Goal: Navigation & Orientation: Find specific page/section

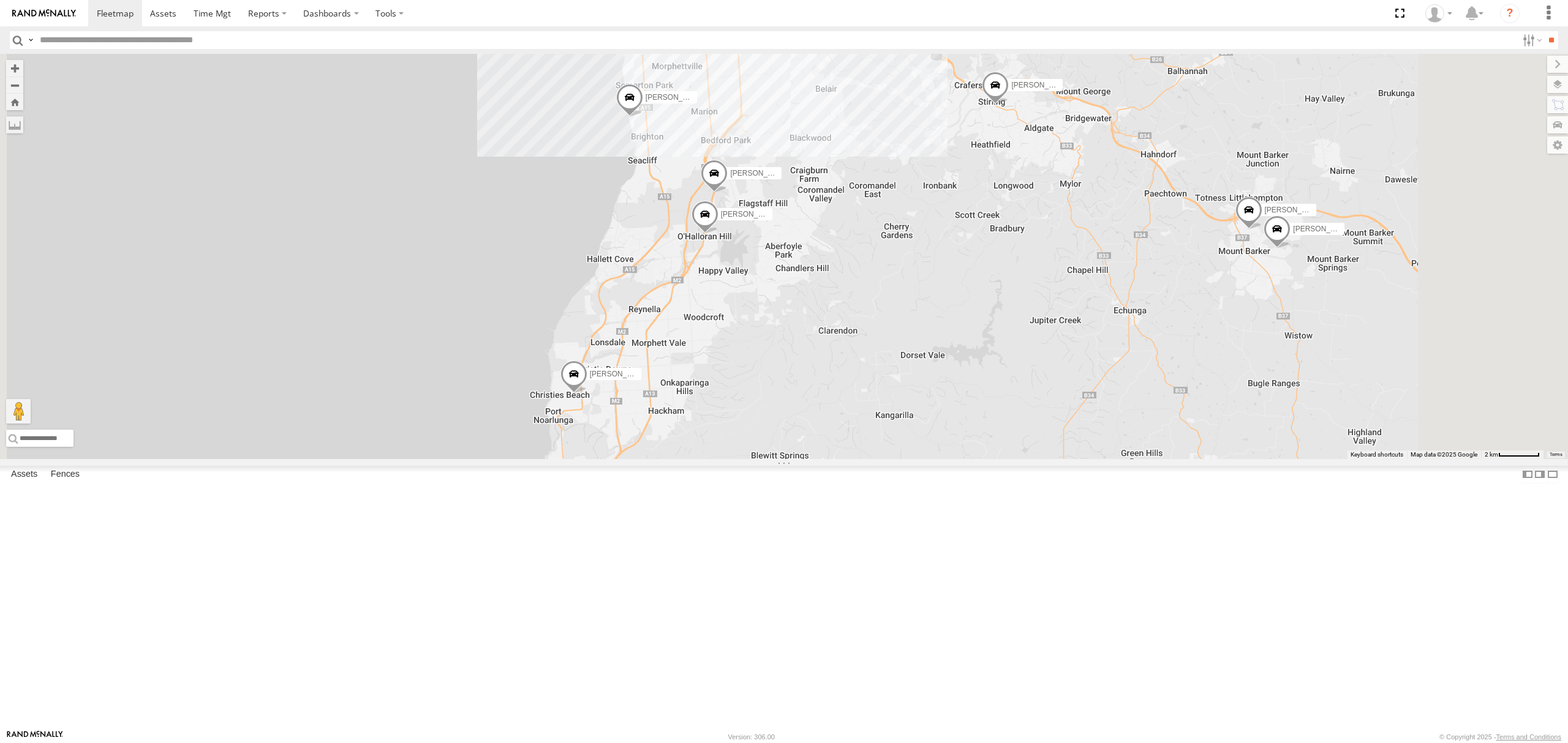
click at [0, 0] on div "SB26LM - (3P HINO) R7" at bounding box center [0, 0] width 0 height 0
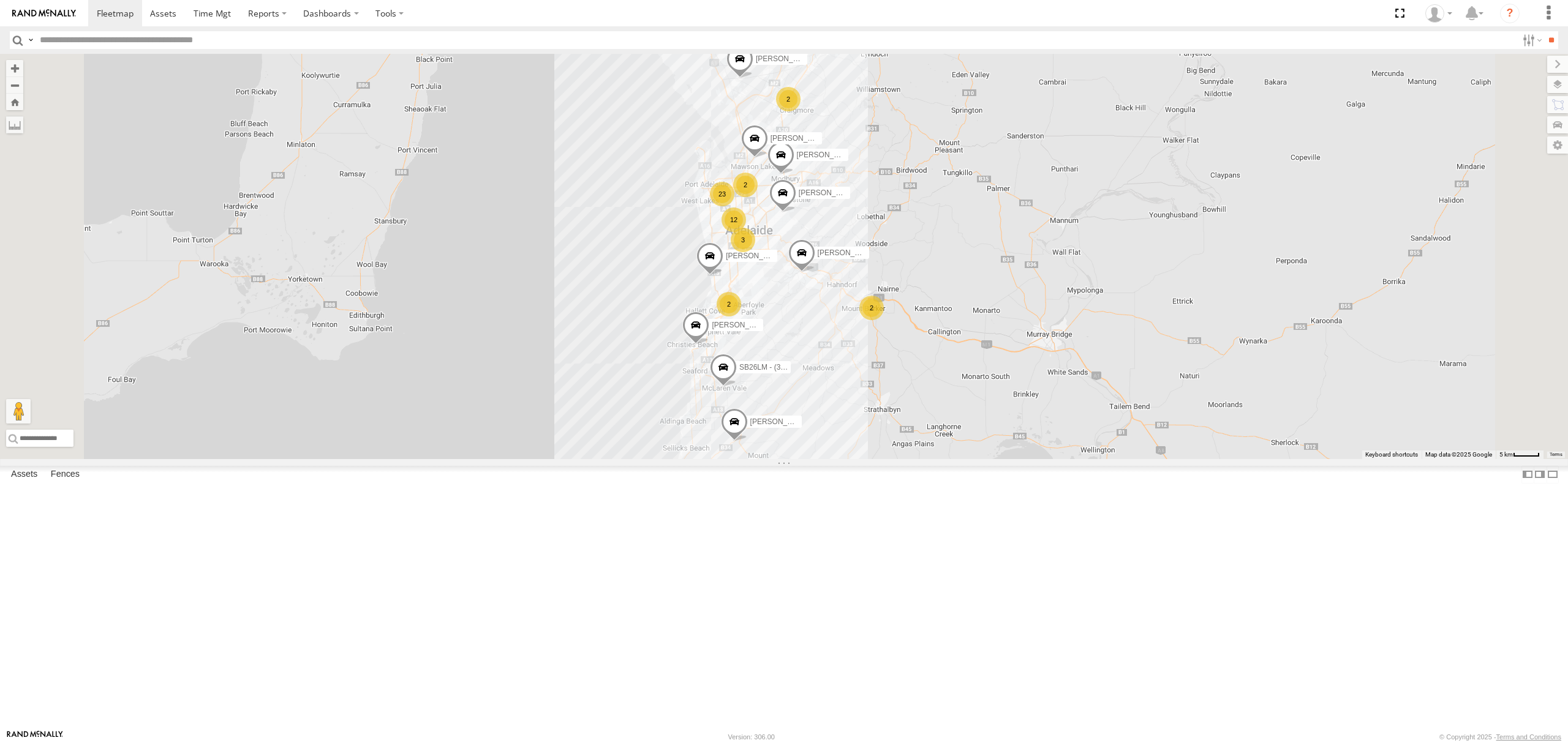
click at [0, 0] on div "All Assets" at bounding box center [0, 0] width 0 height 0
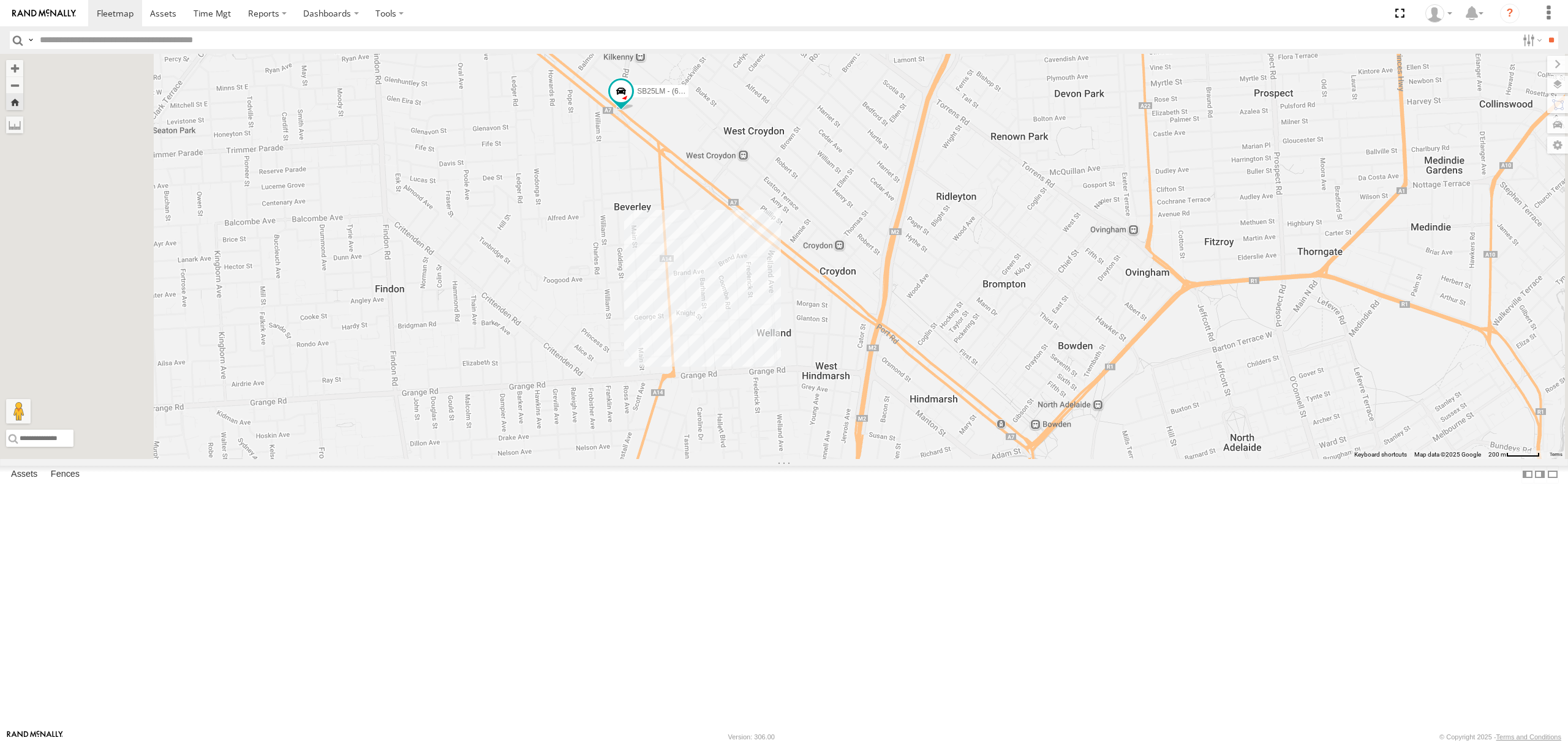
click at [0, 0] on div "S254CLT - [PERSON_NAME]" at bounding box center [0, 0] width 0 height 0
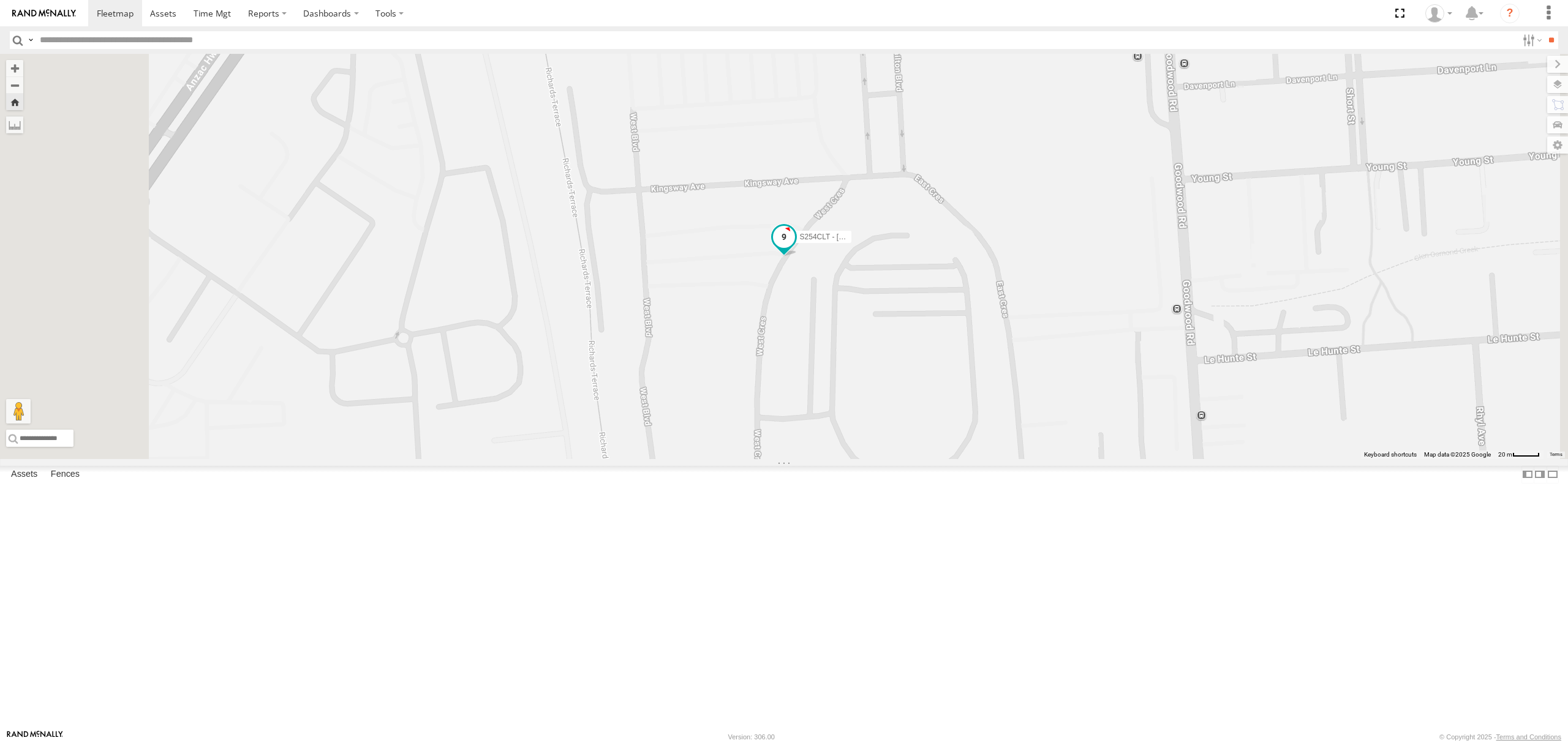
click at [795, 249] on span at bounding box center [784, 237] width 22 height 22
click at [919, 459] on div "S254CLT - [PERSON_NAME] S254CLT - [PERSON_NAME] All Assets [GEOGRAPHIC_DATA] -3…" at bounding box center [784, 257] width 1568 height 405
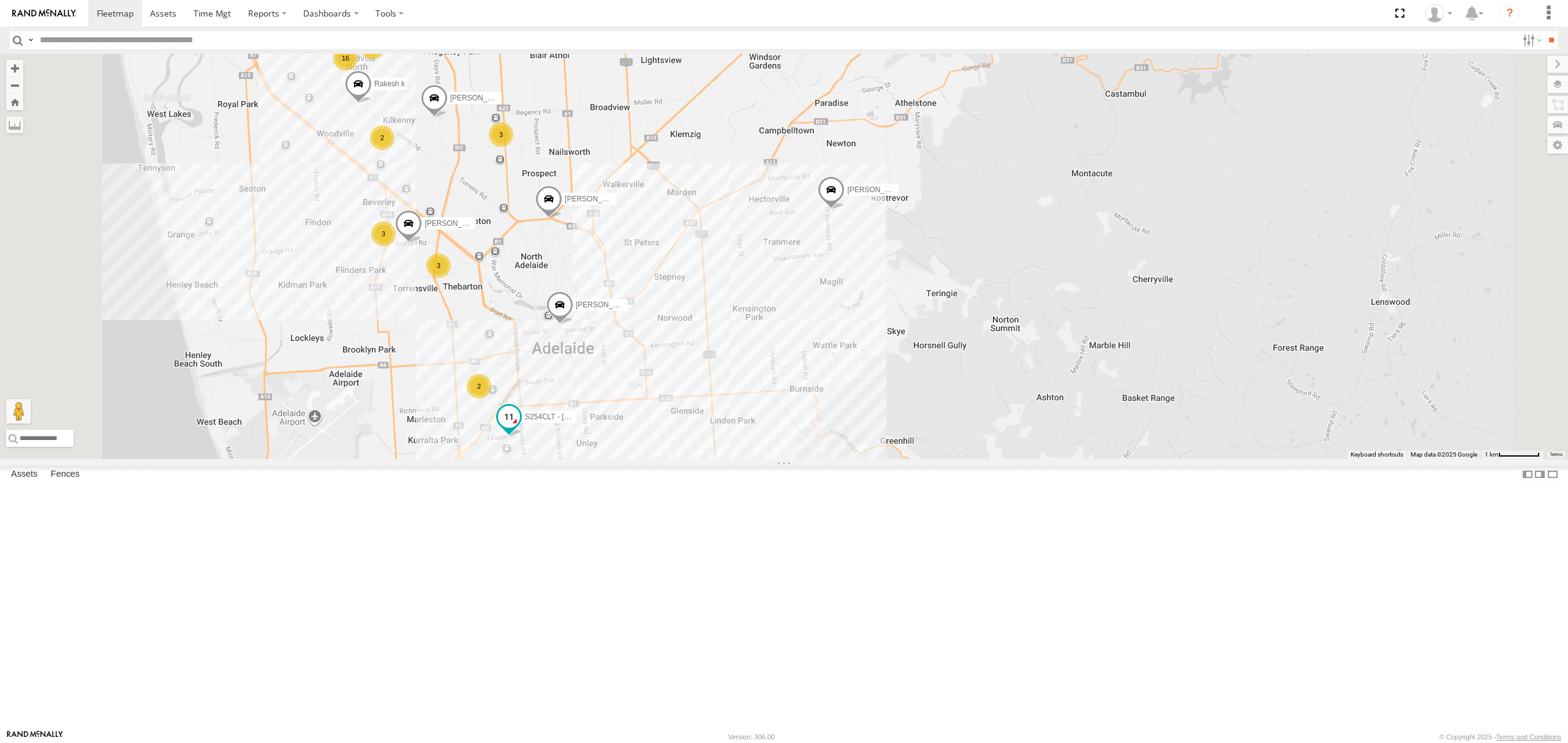
click at [523, 437] on span at bounding box center [508, 420] width 27 height 33
click at [0, 0] on div "SB26LM - (3P HINO) R7" at bounding box center [0, 0] width 0 height 0
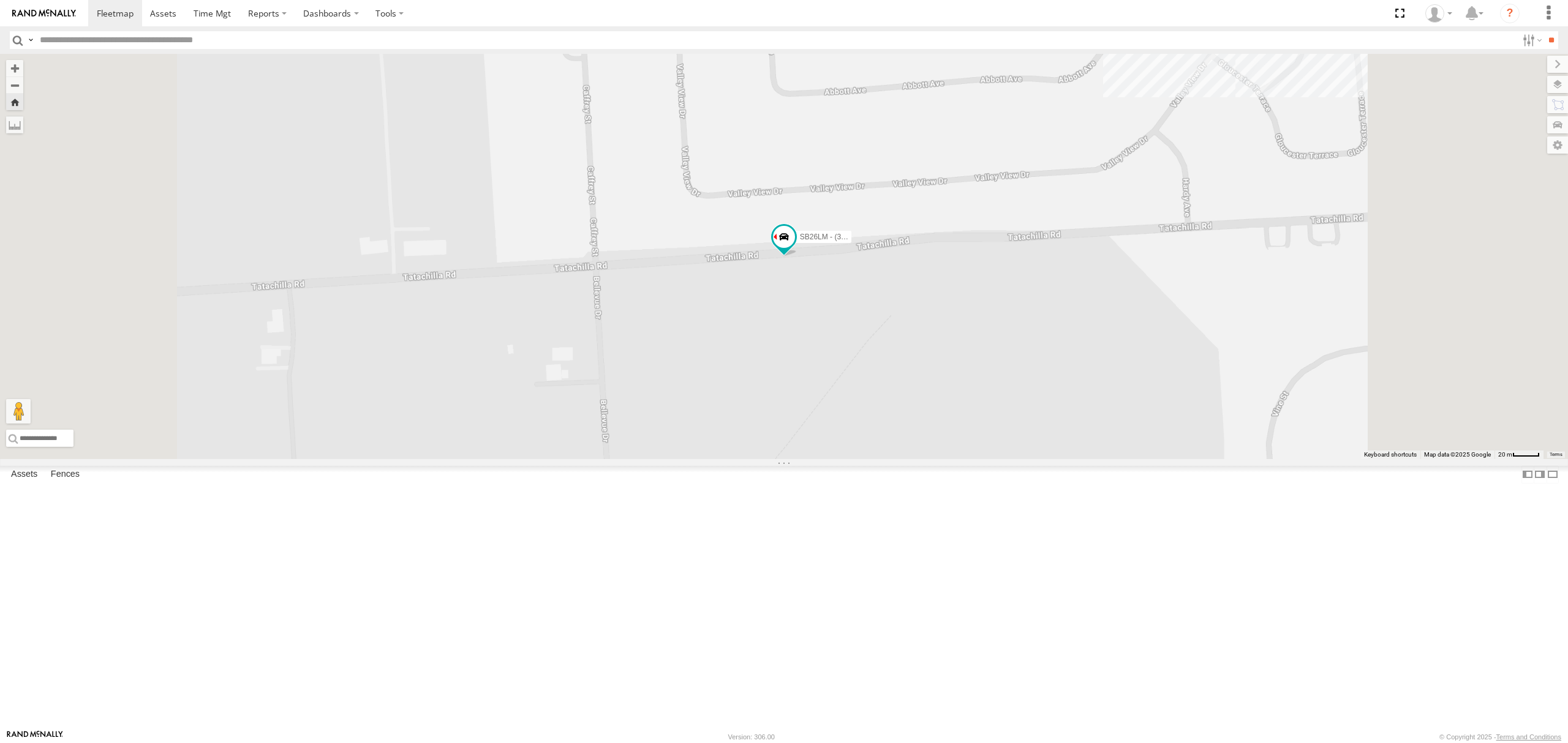
click at [0, 0] on div "All Assets" at bounding box center [0, 0] width 0 height 0
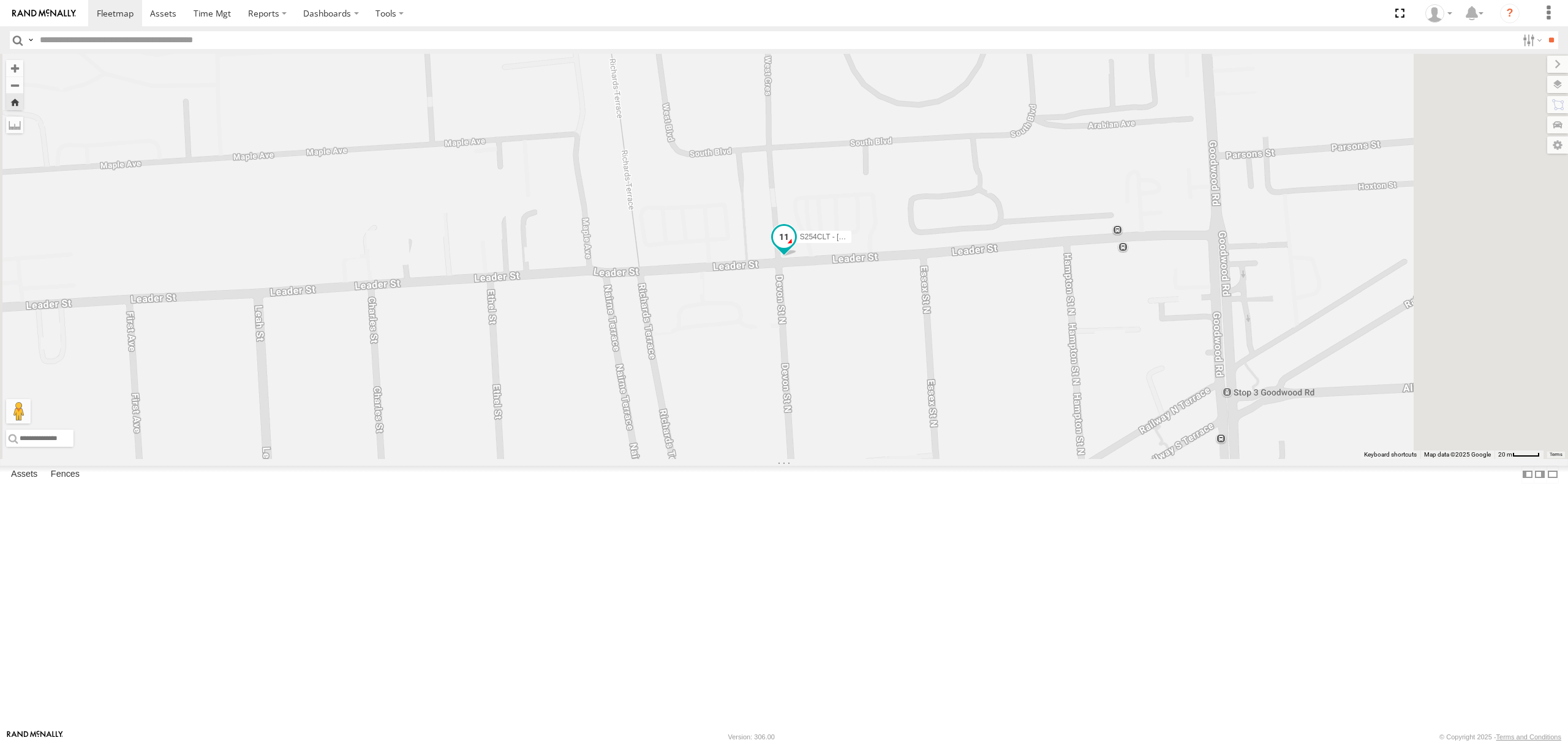
click at [795, 248] on span at bounding box center [784, 237] width 22 height 22
click at [913, 454] on div "S254CLT - [PERSON_NAME] S254CLT - [PERSON_NAME] All Assets Leader St Goodwood -…" at bounding box center [784, 257] width 1568 height 405
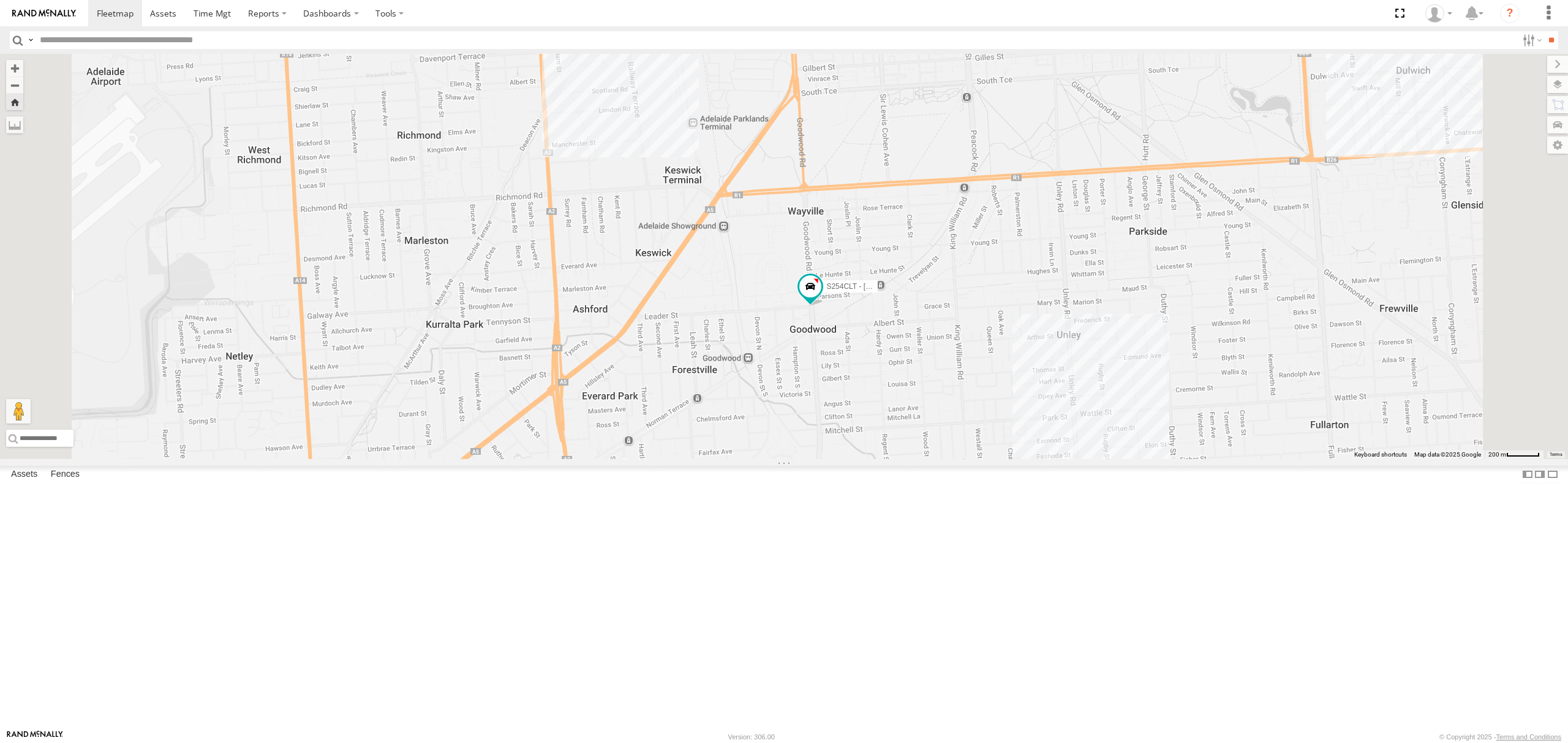
click at [0, 0] on div "SB25LM - (6P HINO) R6 All Assets" at bounding box center [0, 0] width 0 height 0
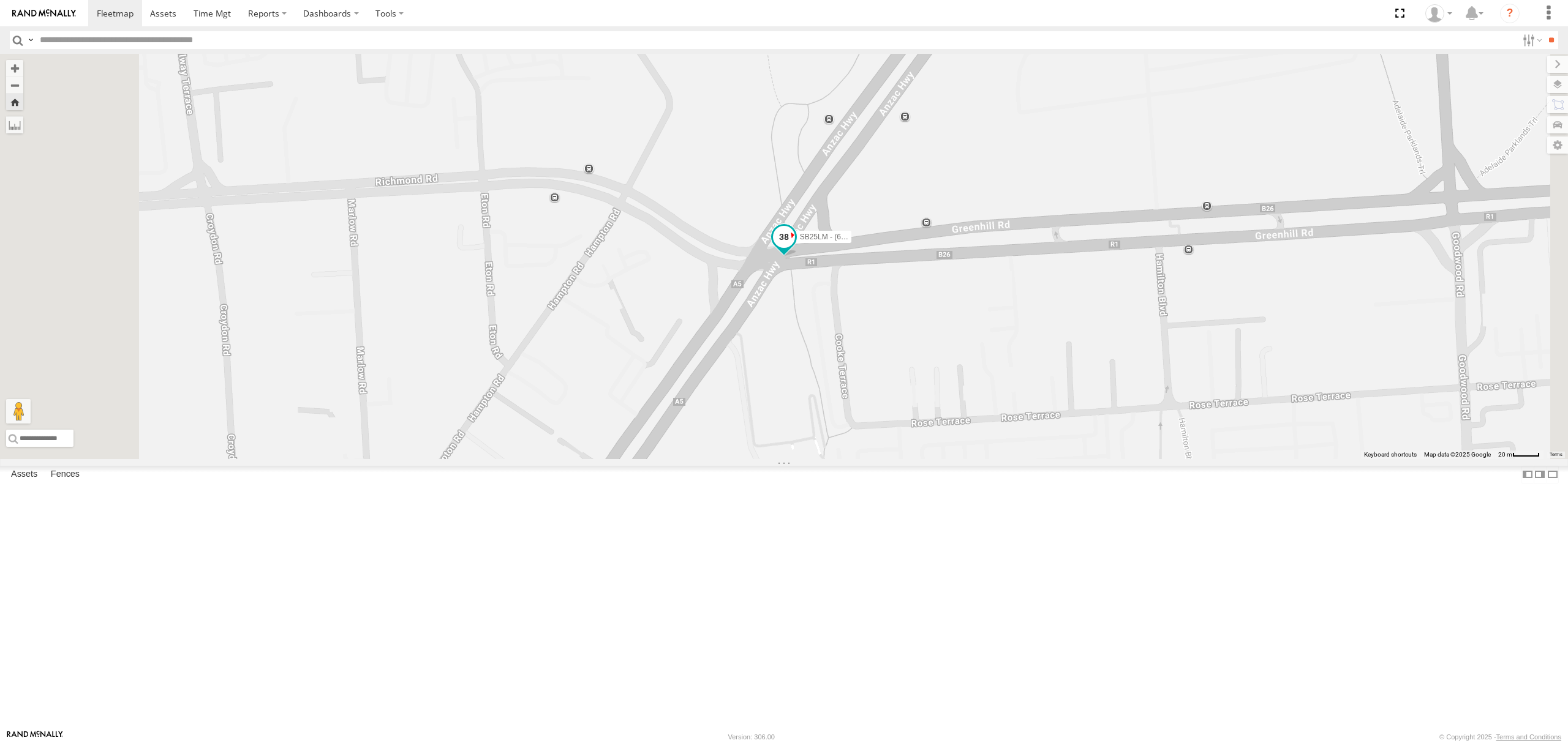
click at [798, 257] on span at bounding box center [783, 239] width 27 height 33
click at [974, 459] on div "SB25LM - (6P HINO) R6 SB25LM - (6P HINO) R6 All [GEOGRAPHIC_DATA][PERSON_NAME] …" at bounding box center [784, 257] width 1568 height 405
click at [0, 0] on div "S678CGD - Fridge It Sprinter" at bounding box center [0, 0] width 0 height 0
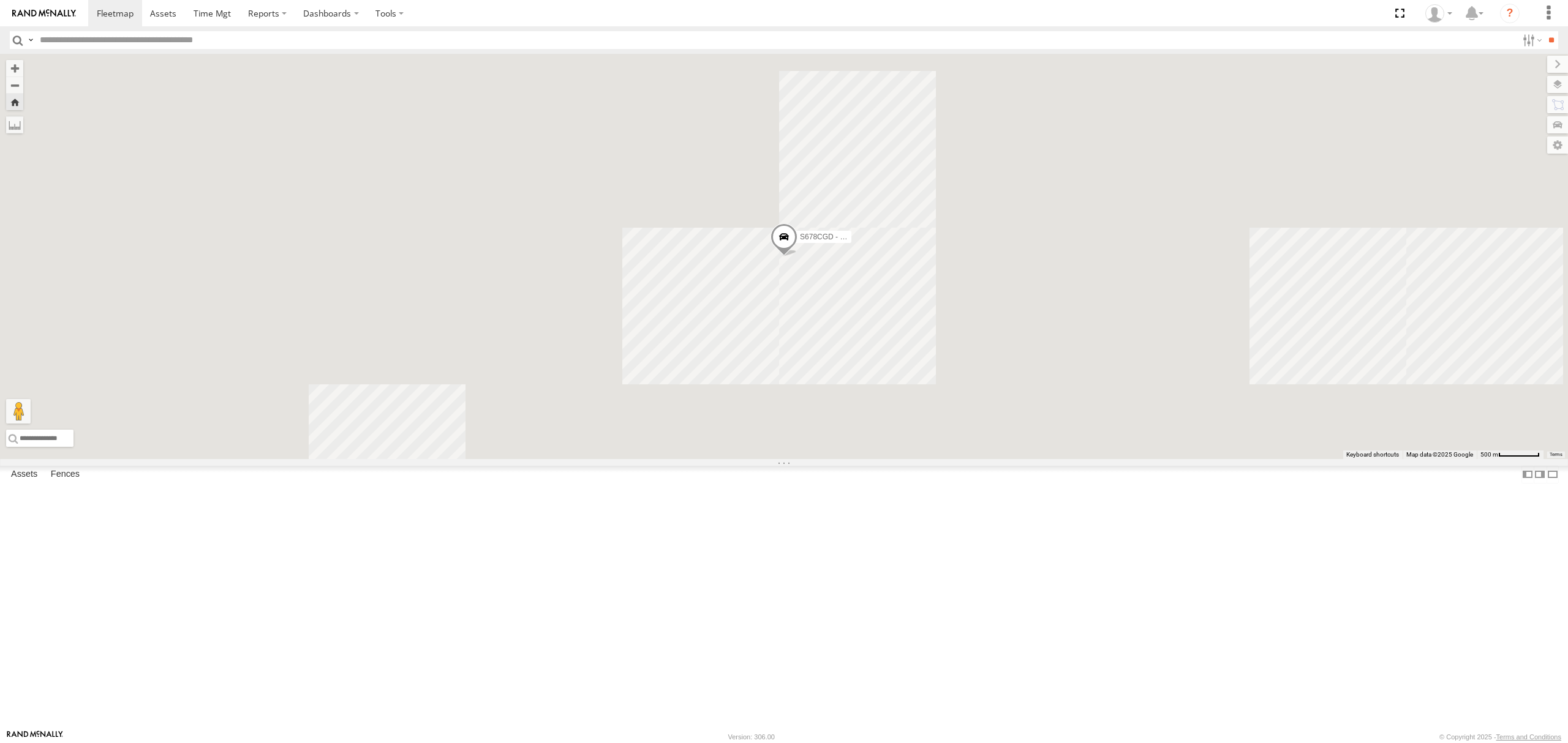
click at [0, 0] on div "S264CKI - Fridge It Crafter" at bounding box center [0, 0] width 0 height 0
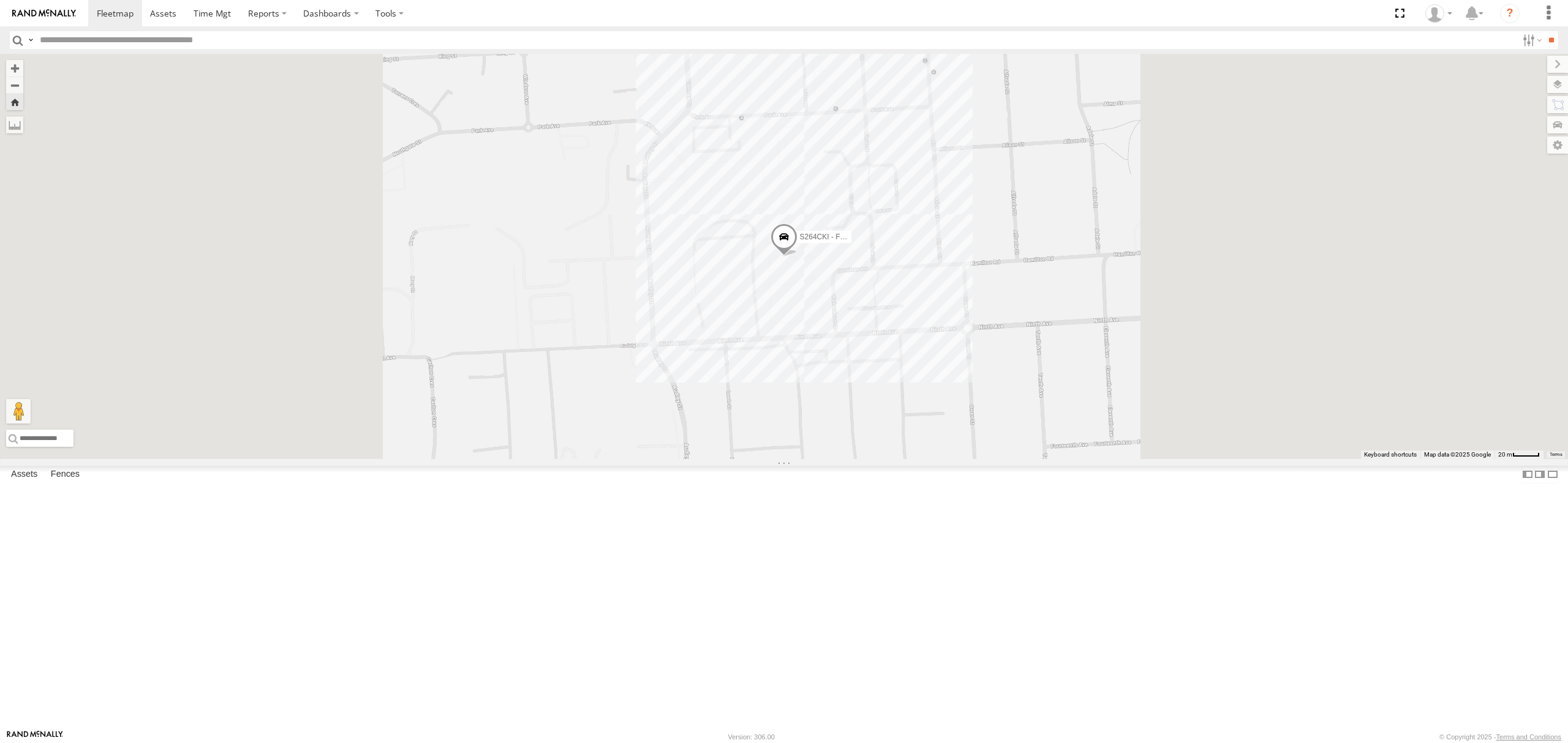
click at [0, 0] on div "S168CSD - Fridge It Spaceship" at bounding box center [0, 0] width 0 height 0
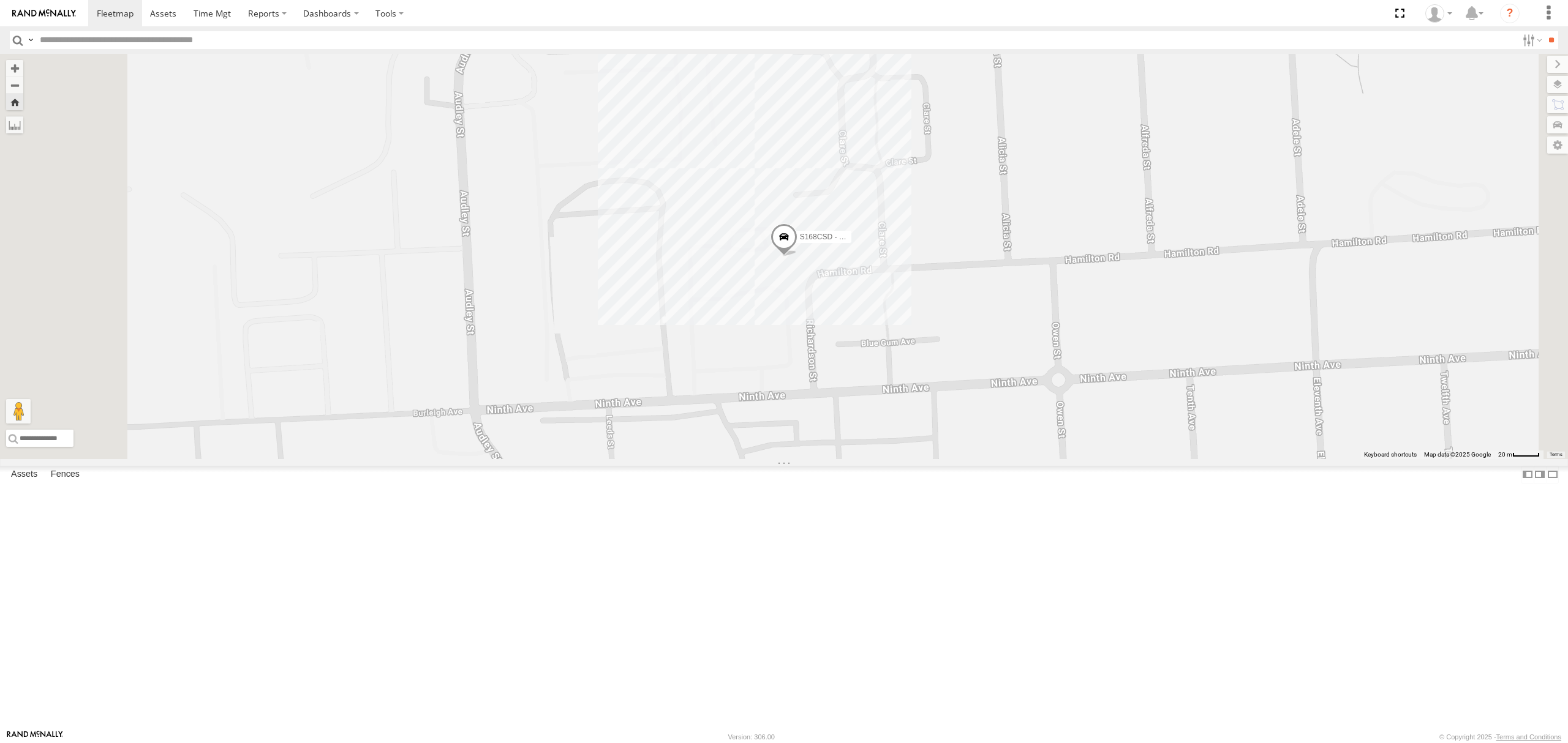
click at [0, 0] on div "S348CAH - [PERSON_NAME] All Assets" at bounding box center [0, 0] width 0 height 0
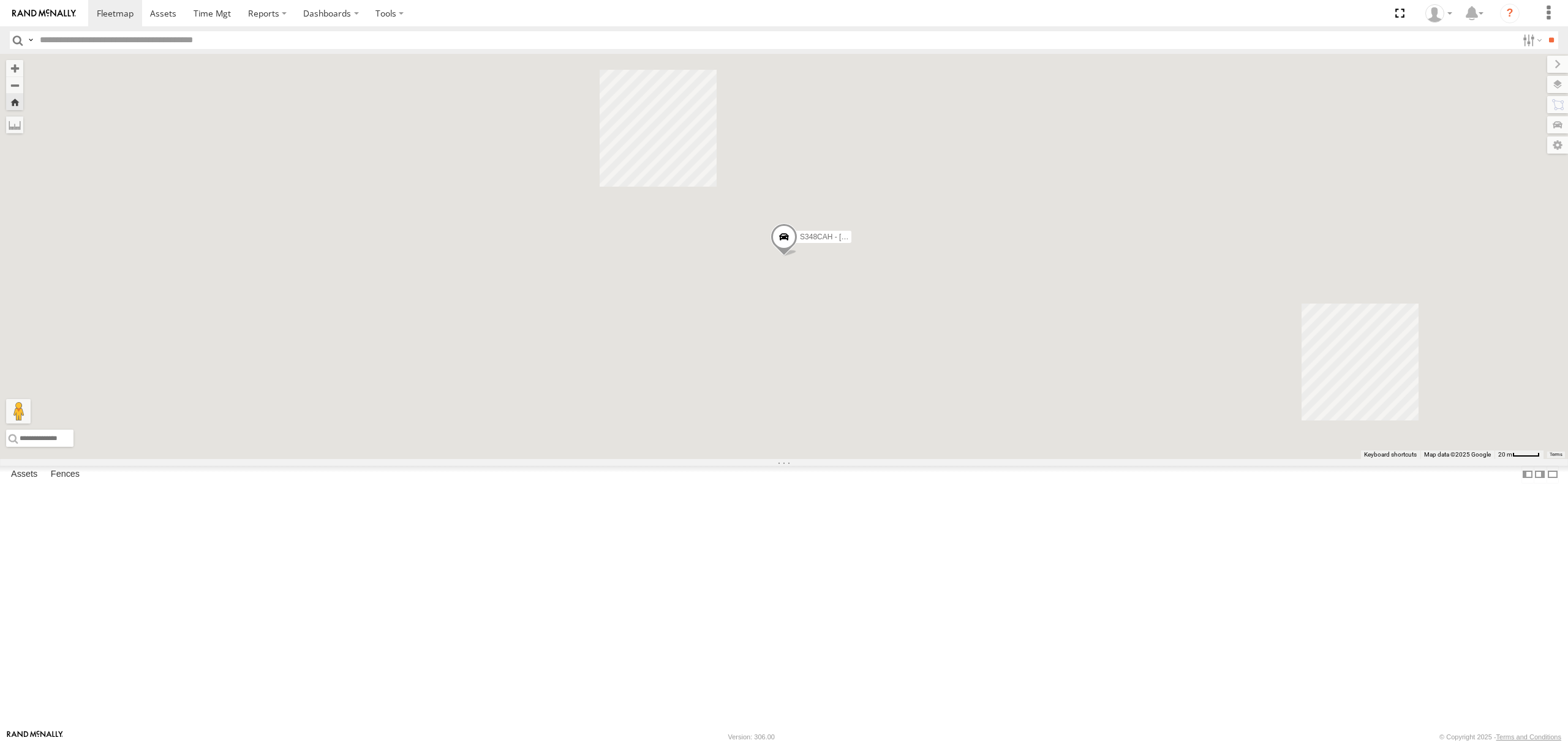
click at [0, 0] on div "All Assets" at bounding box center [0, 0] width 0 height 0
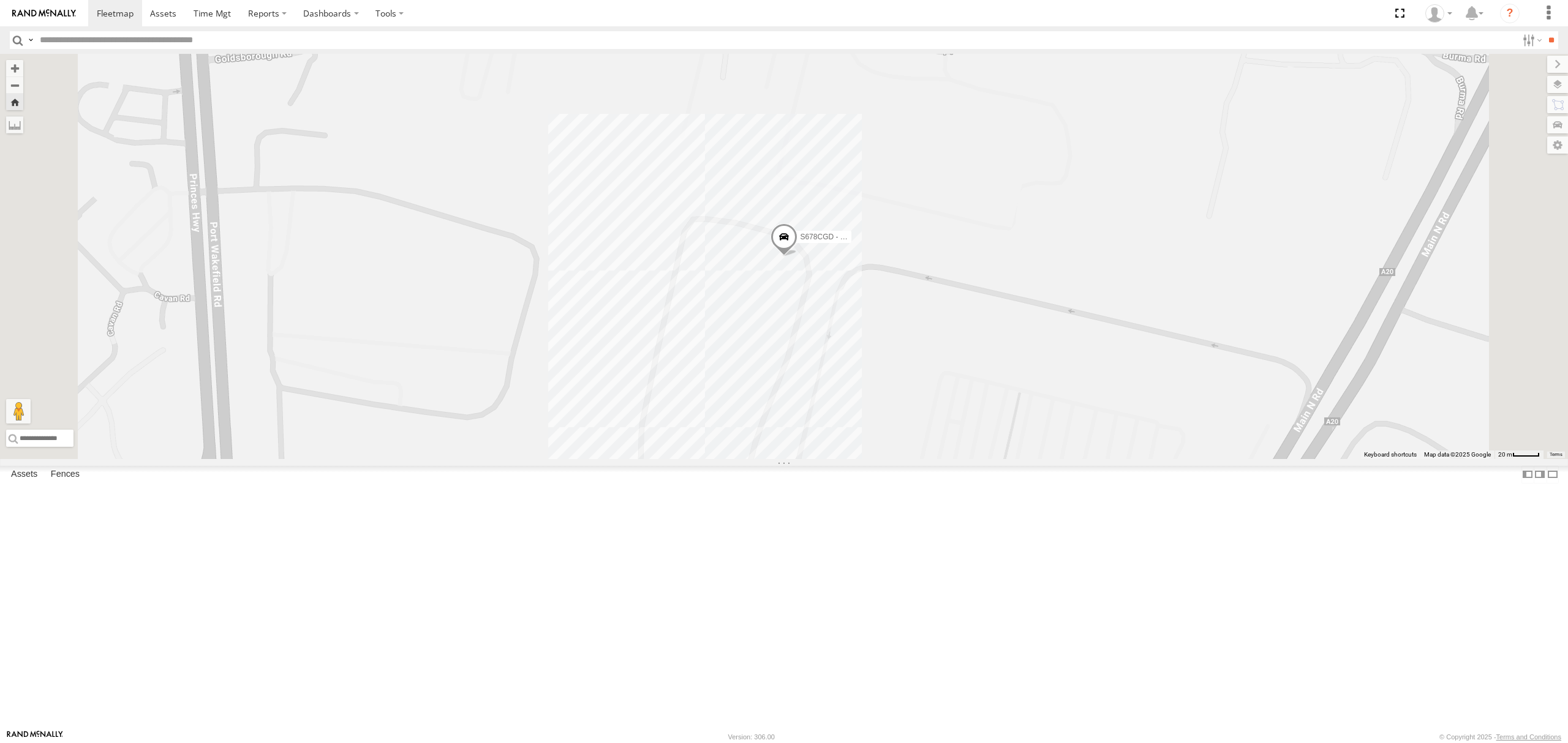
click at [0, 0] on div "S264CKI - Fridge It Crafter" at bounding box center [0, 0] width 0 height 0
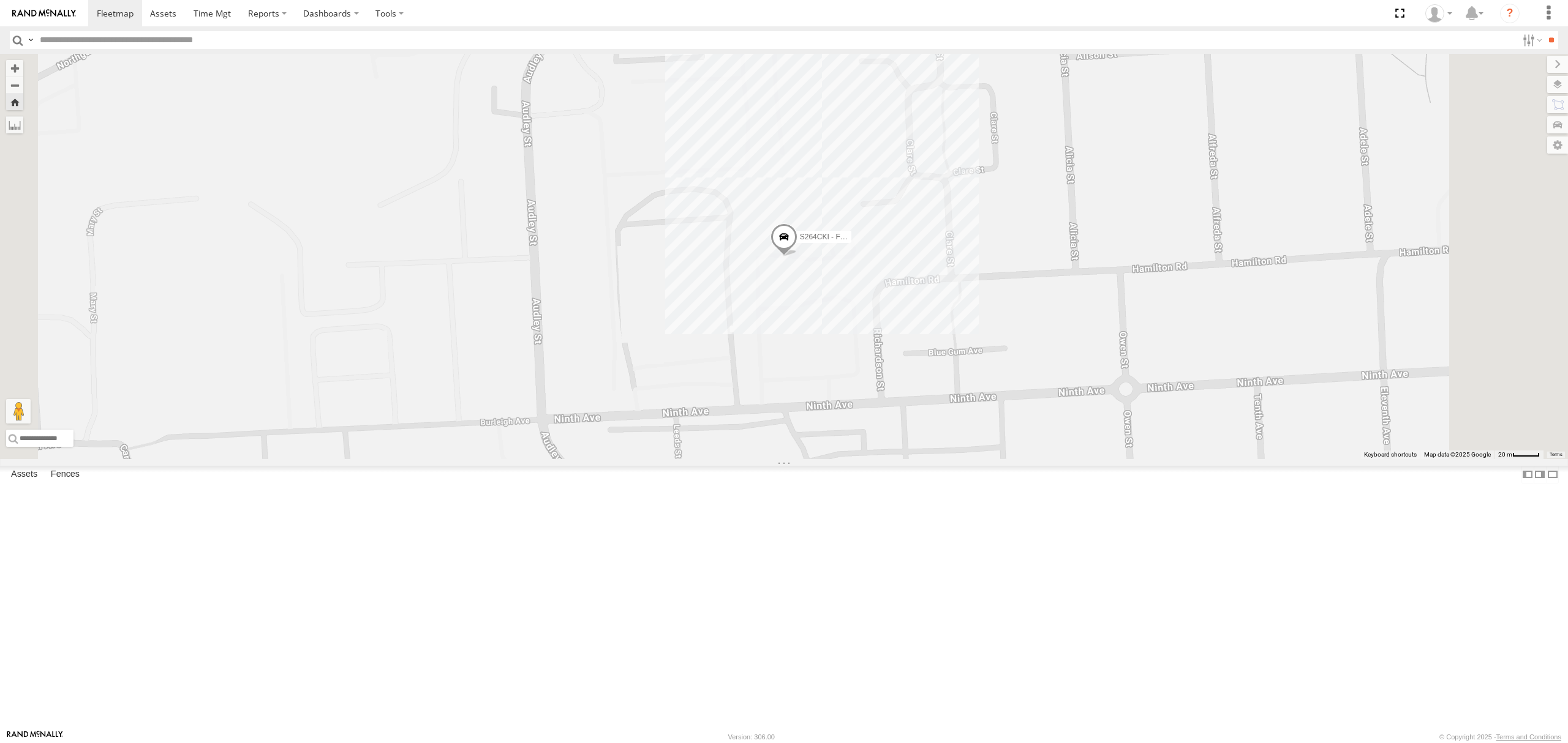
click at [0, 0] on div "S168CSD - Fridge It Spaceship" at bounding box center [0, 0] width 0 height 0
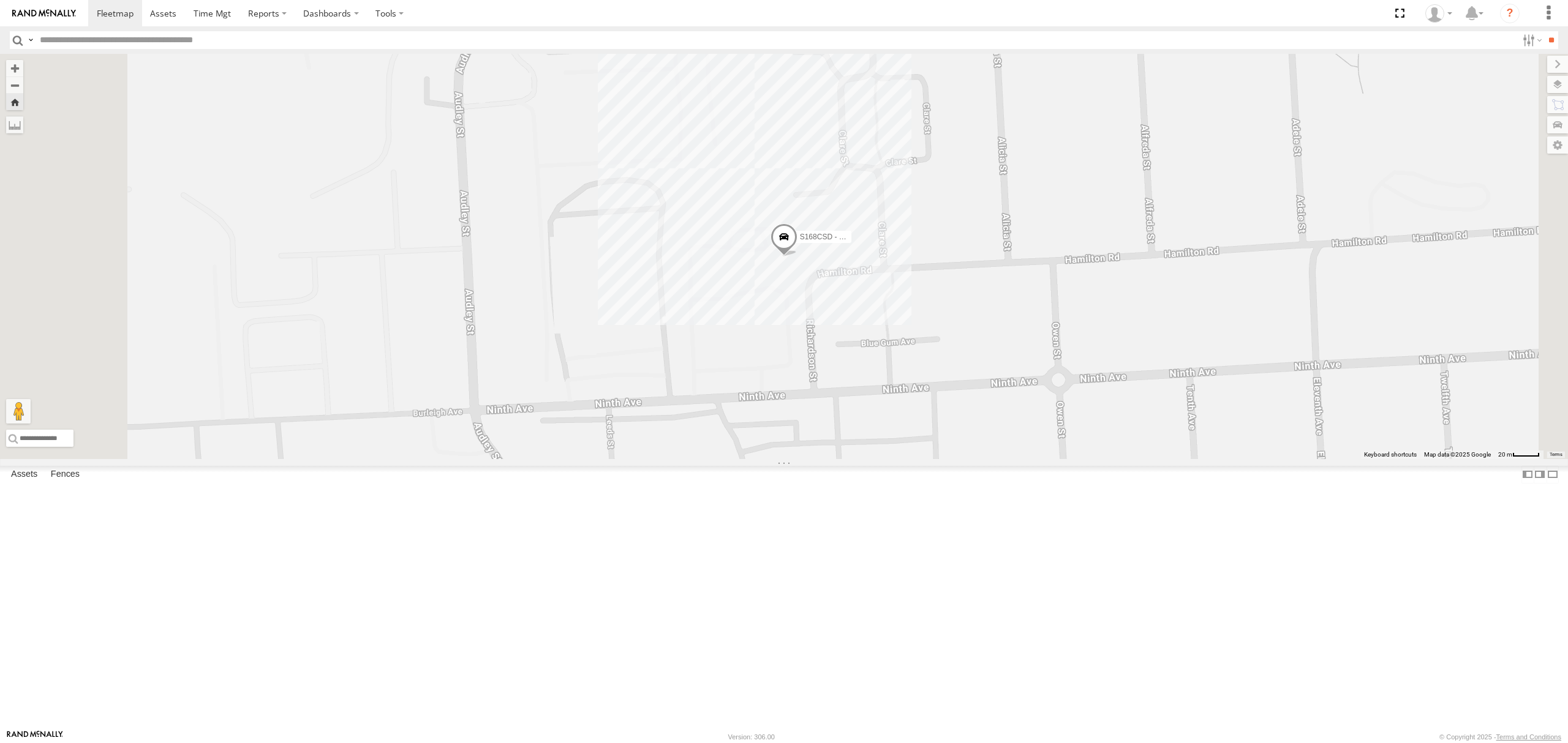
click at [0, 0] on div "SY71FR - (16P TRAILER) PM1 All Assets Depot Fridge it Logistics -34.86168 138.5…" at bounding box center [0, 0] width 0 height 0
click at [0, 0] on div "SY71FR - (16P TRAILER) PM1" at bounding box center [0, 0] width 0 height 0
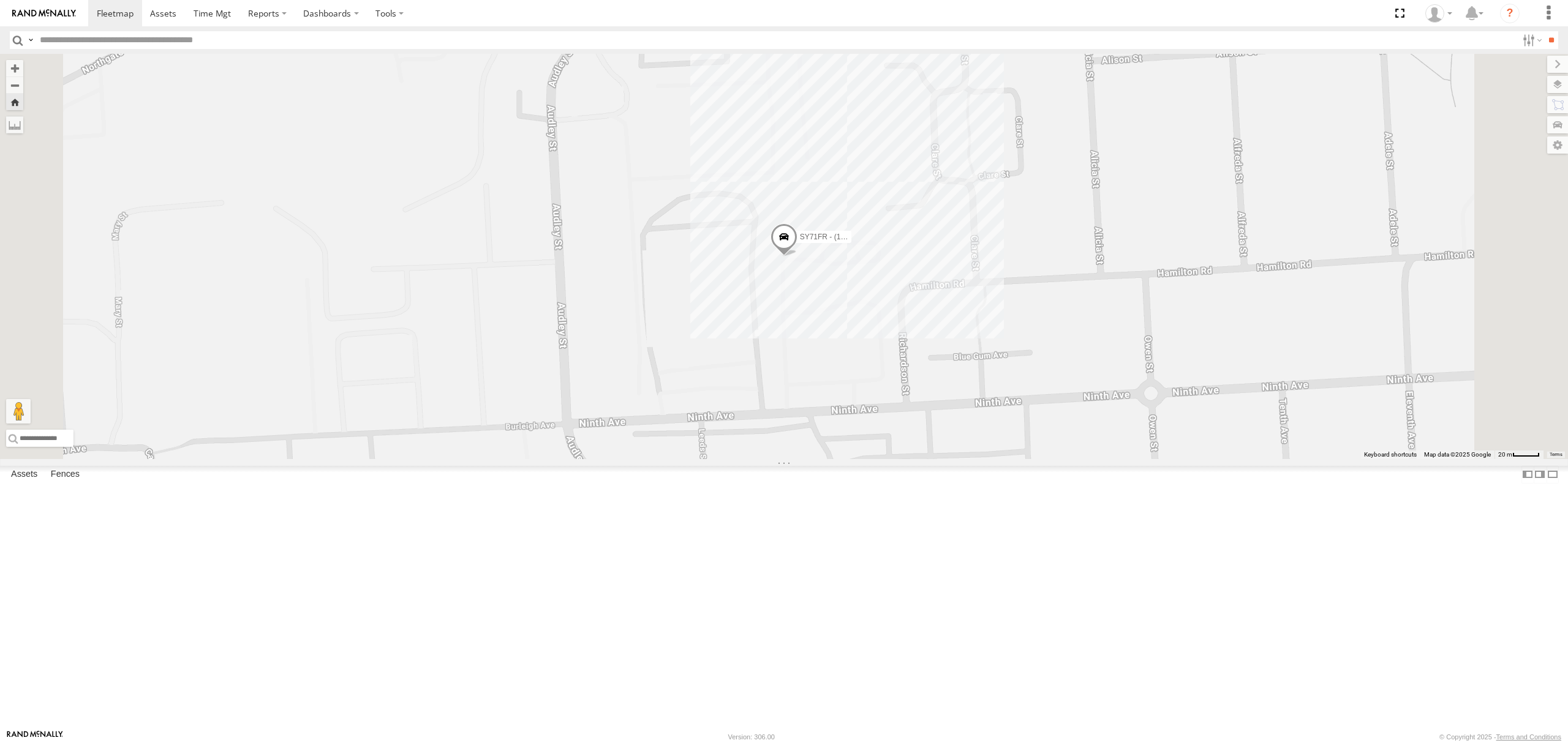
click at [0, 0] on div "SB26LM - (3P HINO) R7 All Assets" at bounding box center [0, 0] width 0 height 0
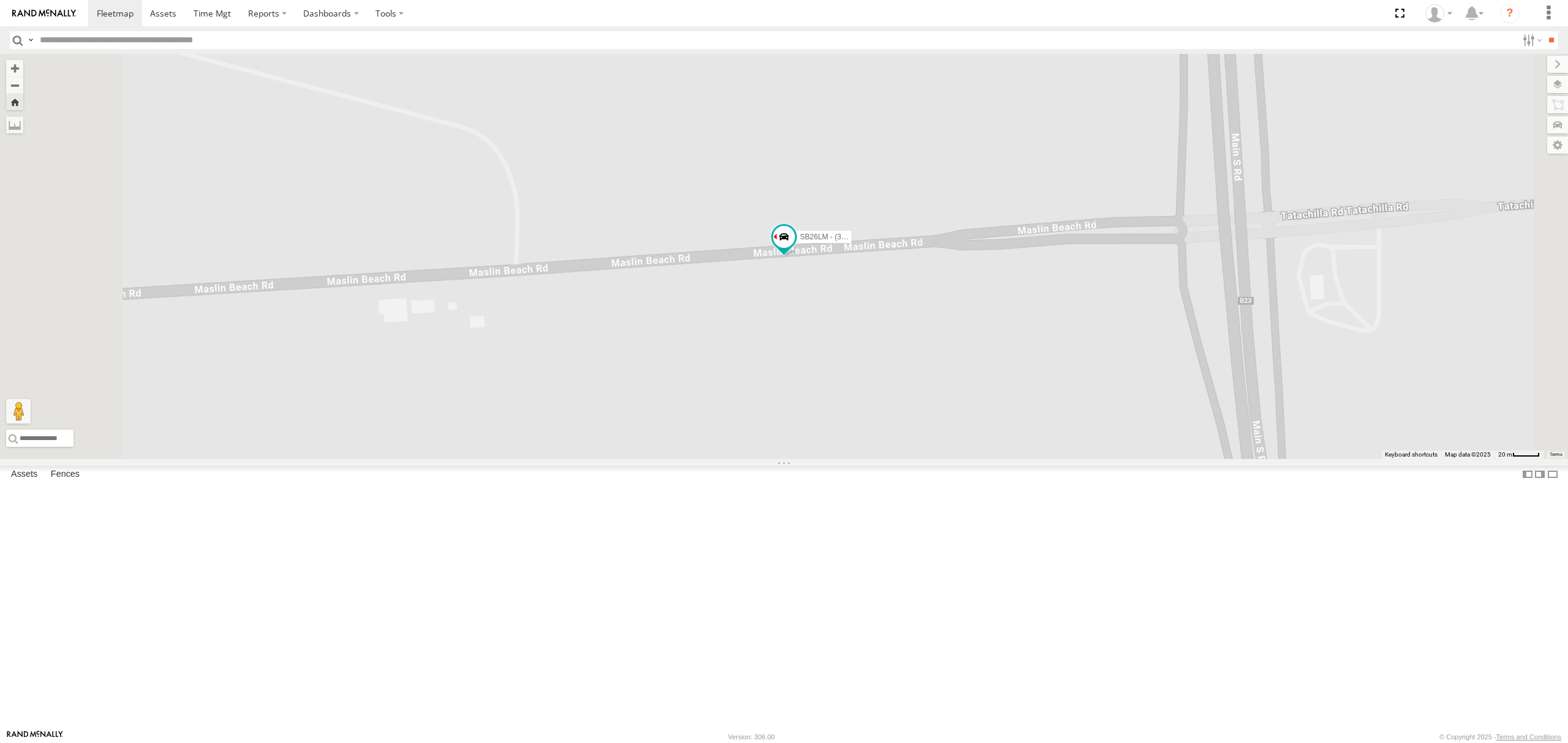
click at [0, 0] on div "S254CLT - [PERSON_NAME]" at bounding box center [0, 0] width 0 height 0
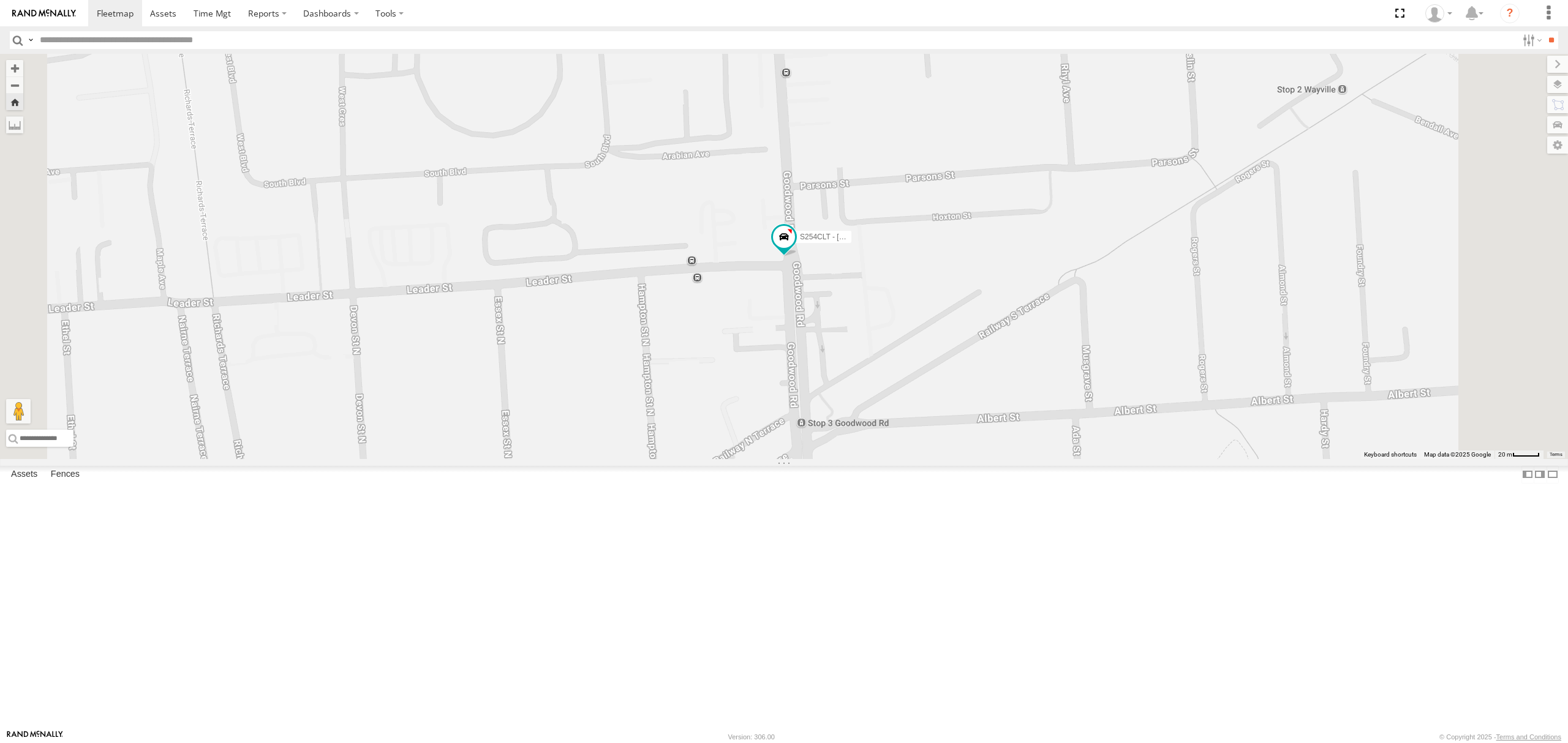
click at [0, 0] on div "All Assets" at bounding box center [0, 0] width 0 height 0
